Goal: Information Seeking & Learning: Learn about a topic

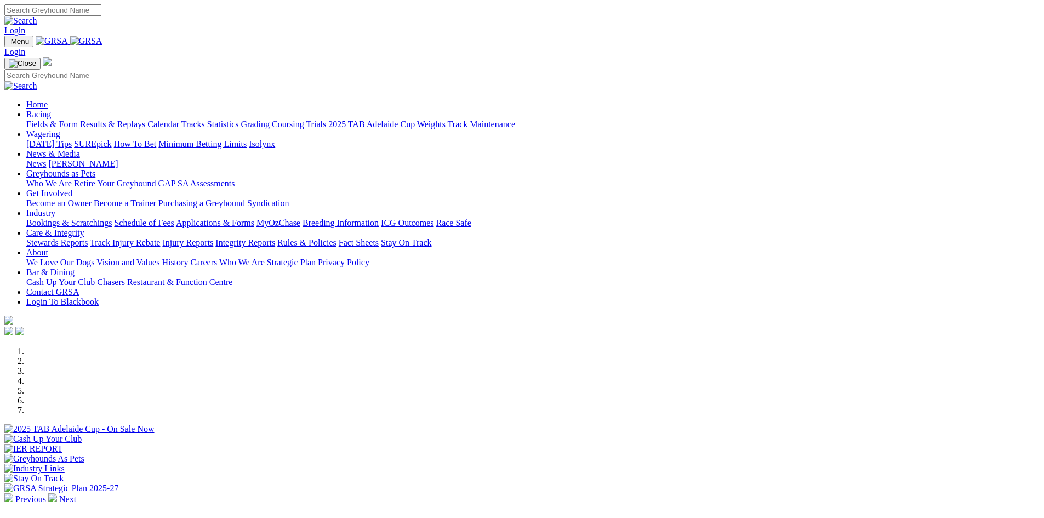
click at [51, 110] on link "Racing" at bounding box center [38, 114] width 25 height 9
click at [179, 120] on link "Calendar" at bounding box center [163, 124] width 32 height 9
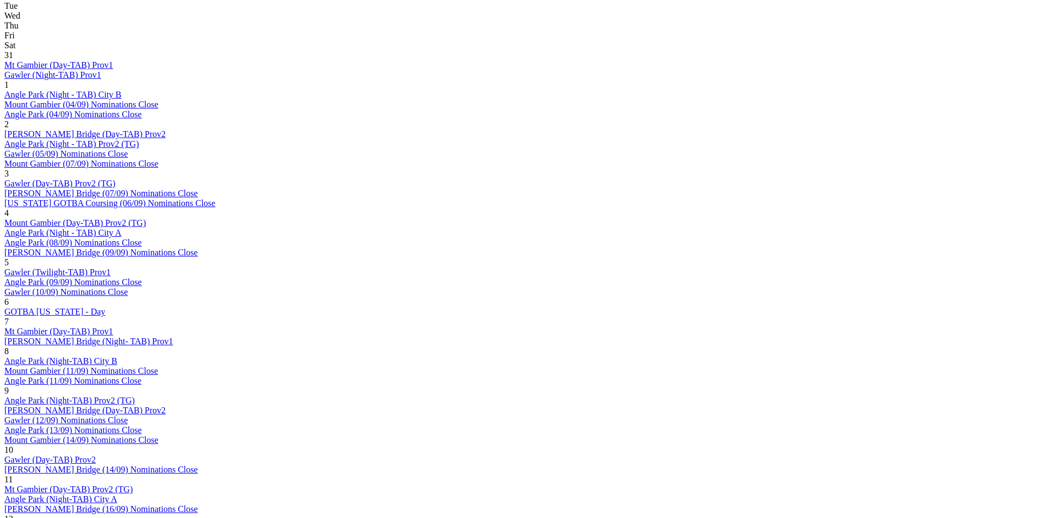
scroll to position [493, 0]
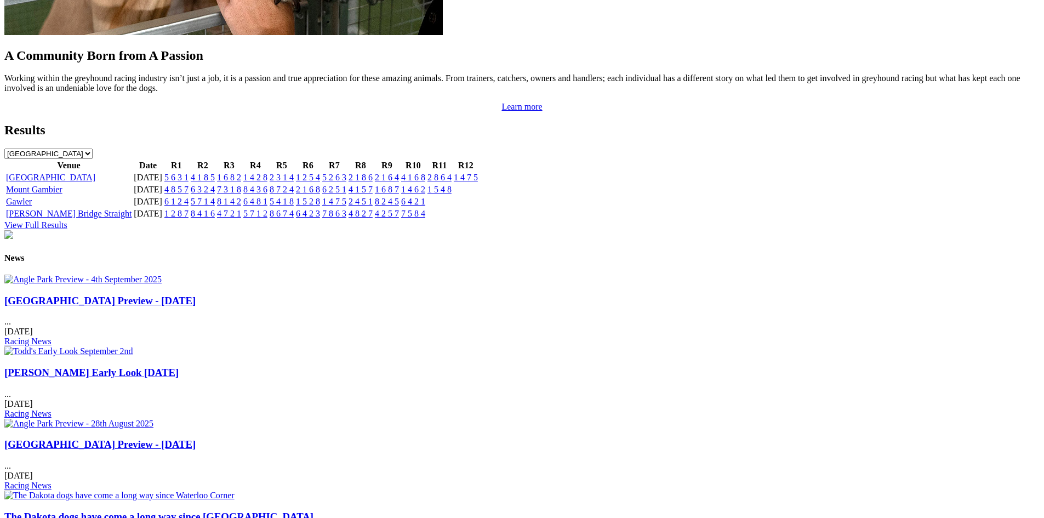
scroll to position [1015, 0]
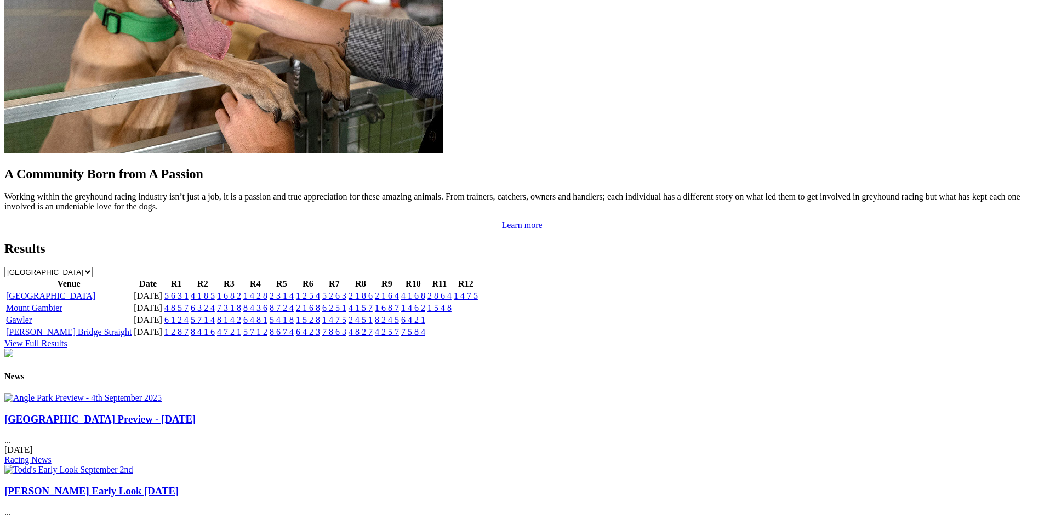
click at [162, 403] on img at bounding box center [82, 398] width 157 height 10
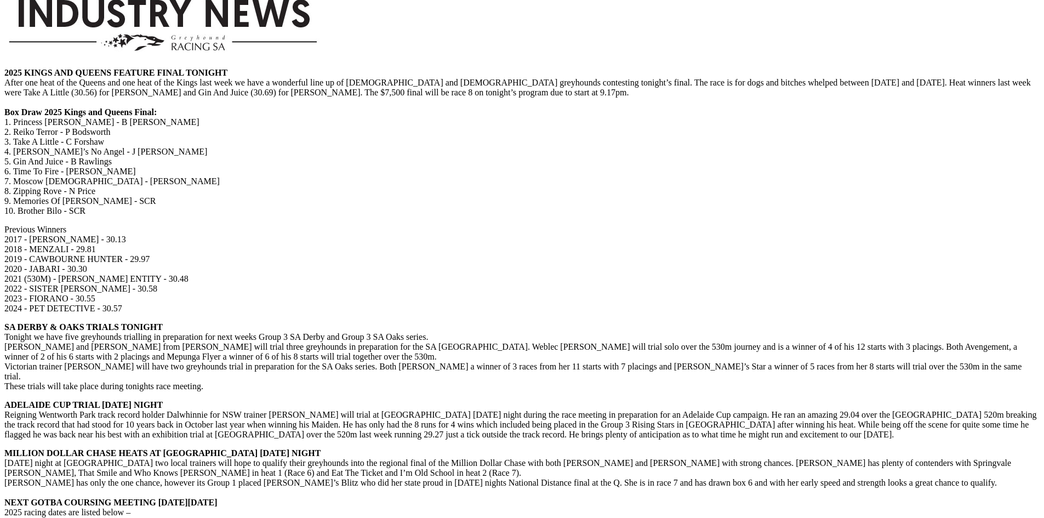
scroll to position [1700, 0]
